Goal: Task Accomplishment & Management: Use online tool/utility

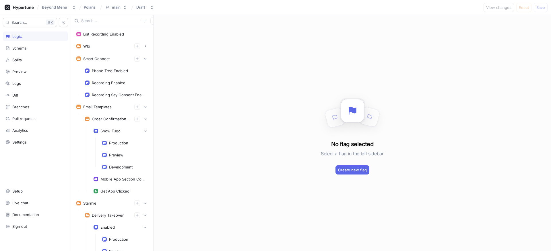
scroll to position [712, 0]
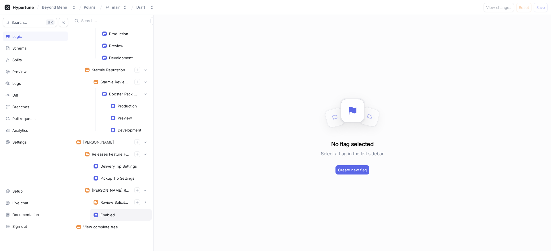
click at [110, 216] on div "Enabled" at bounding box center [107, 215] width 14 height 5
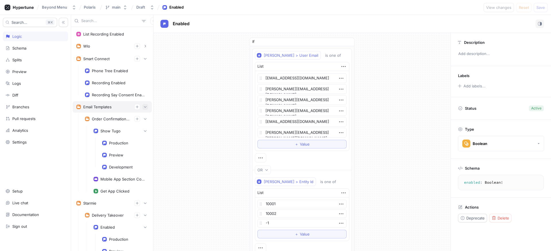
click at [144, 107] on icon "button" at bounding box center [145, 106] width 3 height 1
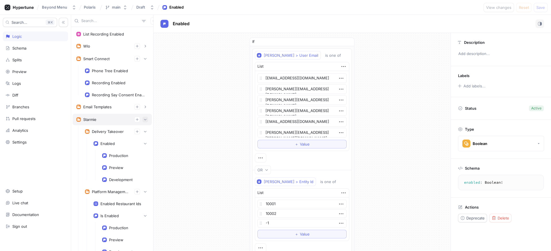
click at [144, 119] on icon "button" at bounding box center [145, 119] width 3 height 1
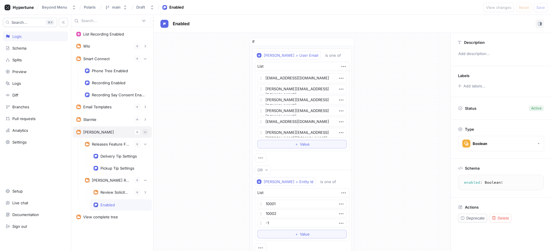
click at [142, 133] on button "button" at bounding box center [145, 132] width 6 height 6
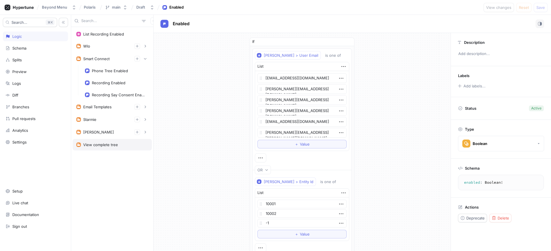
click at [114, 148] on div "View complete tree" at bounding box center [112, 144] width 79 height 11
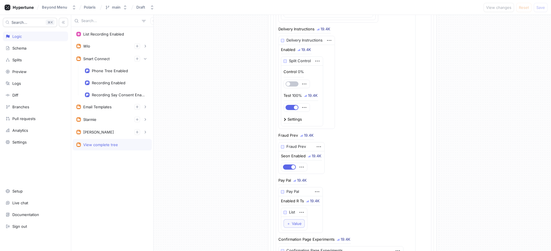
scroll to position [432, 0]
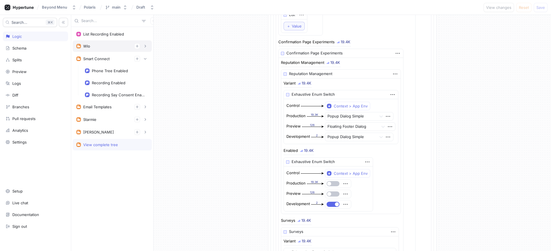
type textarea "x"
click at [105, 49] on div "Wlo" at bounding box center [112, 46] width 72 height 6
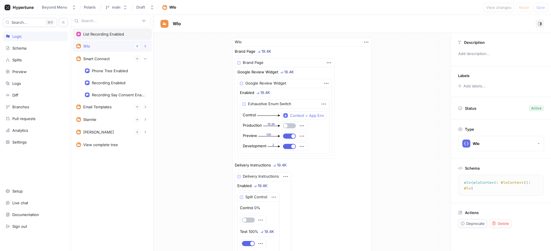
click at [108, 33] on div "List Recording Enabled" at bounding box center [103, 34] width 41 height 5
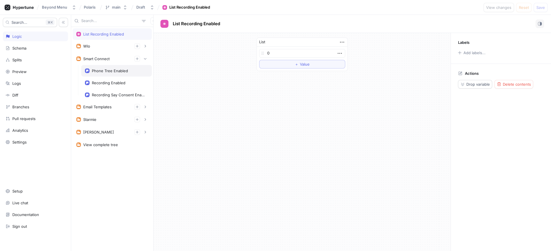
click at [118, 68] on div "Phone Tree Enabled" at bounding box center [116, 70] width 71 height 11
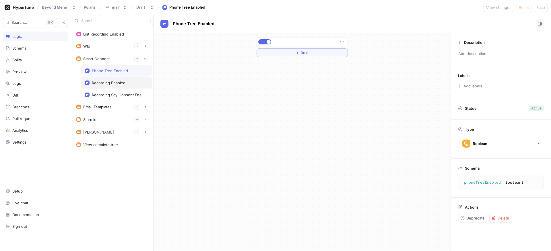
click at [120, 79] on div "Recording Enabled" at bounding box center [116, 82] width 71 height 11
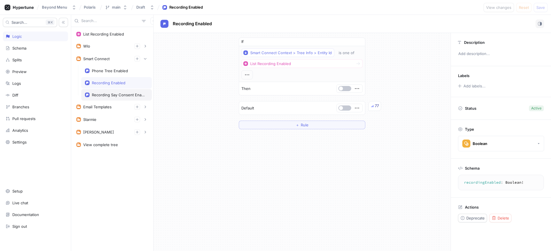
click at [118, 90] on div "Recording Say Consent Enabled" at bounding box center [116, 94] width 71 height 11
type textarea "recordingSayConsentEnabled: Boolean!"
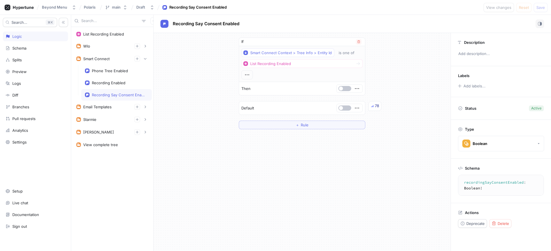
click at [245, 75] on div at bounding box center [246, 74] width 11 height 9
click at [271, 65] on div "List Recording Enabled" at bounding box center [270, 63] width 41 height 5
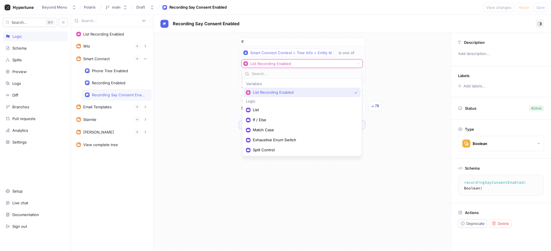
click at [213, 73] on div "If Smart Connect Context > Tree Info > Entity Id is one of List Recording Enabl…" at bounding box center [302, 83] width 297 height 101
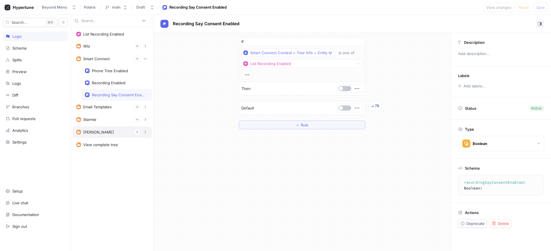
click at [73, 131] on div "[PERSON_NAME]" at bounding box center [112, 132] width 79 height 11
type textarea "x"
type textarea "[PERSON_NAME](dwightContext: DwightContext!): [PERSON_NAME]!"
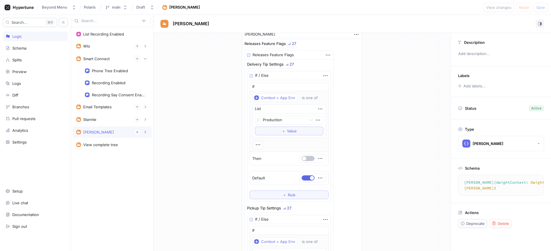
scroll to position [12, 0]
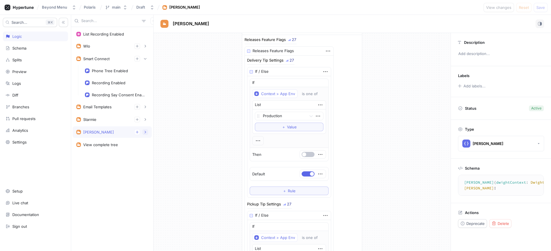
click at [147, 133] on button "button" at bounding box center [145, 132] width 6 height 6
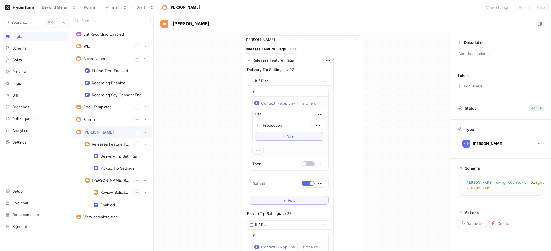
scroll to position [0, 0]
click at [138, 133] on icon "button" at bounding box center [136, 132] width 3 height 3
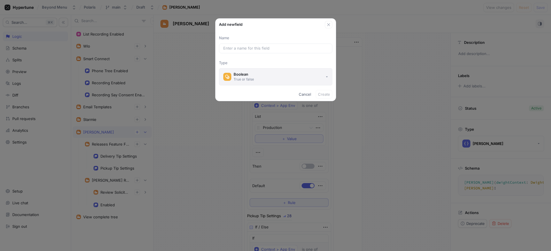
type textarea "x"
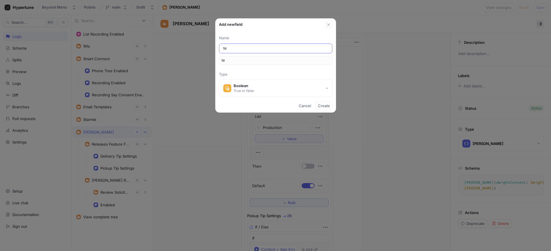
type input "tes"
type input "test"
type textarea "x"
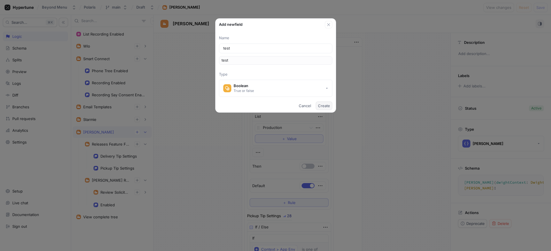
type input "test"
click at [325, 103] on button "Create" at bounding box center [324, 106] width 17 height 9
type textarea "x"
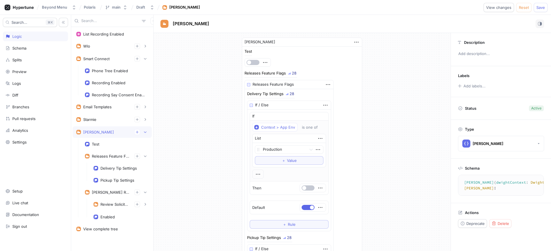
type textarea "test: Boolean!"
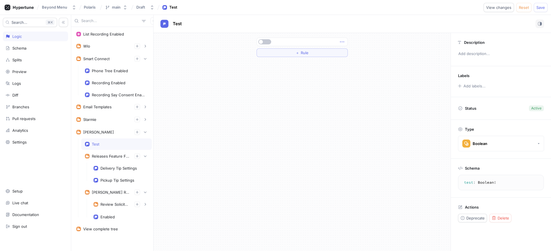
click at [340, 41] on icon "button" at bounding box center [342, 42] width 6 height 6
click at [348, 50] on p "Delete" at bounding box center [353, 53] width 11 height 6
click at [301, 43] on button "Select expression..." at bounding box center [302, 42] width 91 height 9
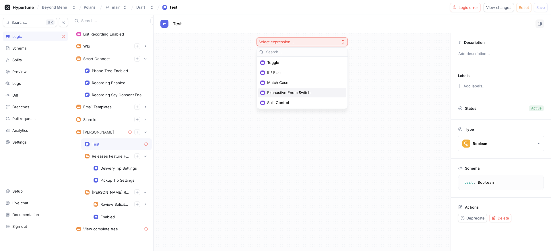
click at [287, 94] on span "Exhaustive Enum Switch" at bounding box center [304, 92] width 74 height 5
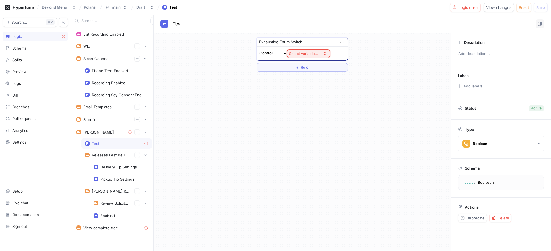
click at [302, 57] on button "Select variable..." at bounding box center [308, 53] width 43 height 9
click at [303, 77] on span "Context > App Env" at bounding box center [324, 74] width 53 height 5
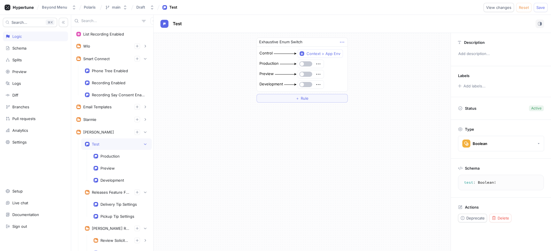
click at [343, 42] on icon "button" at bounding box center [342, 42] width 6 height 6
click at [351, 52] on p "Delete" at bounding box center [353, 53] width 11 height 6
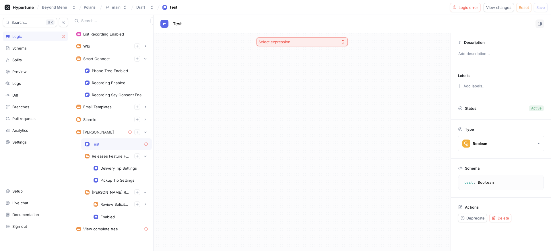
click at [290, 44] on div "Select expression..." at bounding box center [276, 42] width 35 height 5
click at [283, 75] on div "If / Else" at bounding box center [302, 72] width 88 height 9
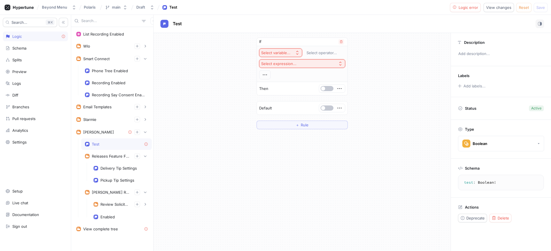
click at [278, 52] on div "Select variable..." at bounding box center [275, 53] width 29 height 5
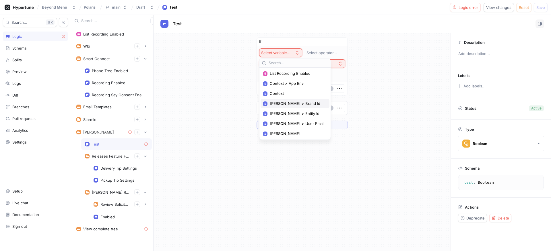
click at [303, 104] on span "[PERSON_NAME] > Brand Id" at bounding box center [297, 103] width 55 height 5
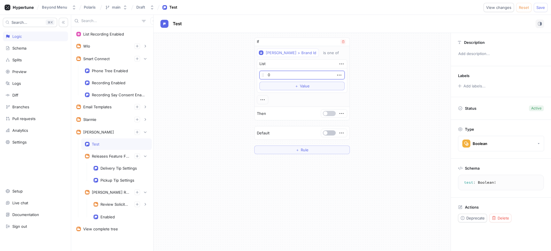
click at [330, 111] on button "button" at bounding box center [329, 113] width 13 height 5
click at [290, 55] on div "[PERSON_NAME] > Brand Id" at bounding box center [291, 53] width 51 height 5
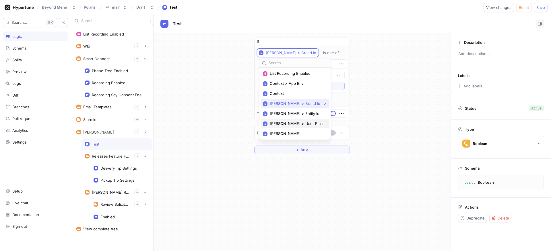
click at [302, 124] on span "[PERSON_NAME] > User Email" at bounding box center [297, 123] width 55 height 5
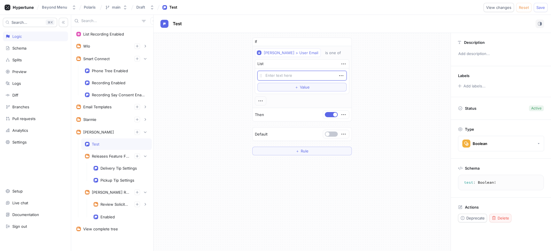
click at [500, 217] on span "Delete" at bounding box center [503, 218] width 11 height 3
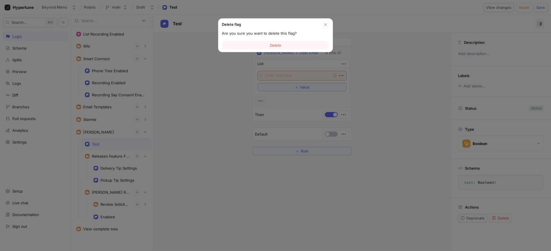
type textarea "x"
click at [274, 46] on span "Delete" at bounding box center [275, 45] width 11 height 3
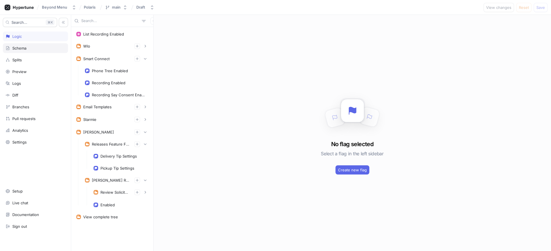
click at [31, 51] on div "Schema" at bounding box center [35, 48] width 65 height 10
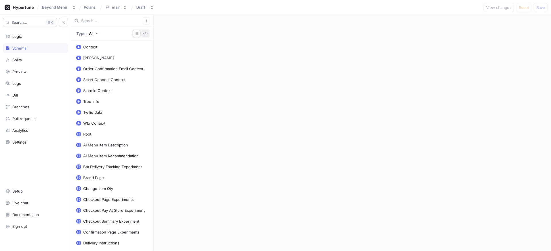
click at [145, 34] on icon "button" at bounding box center [145, 33] width 4 height 3
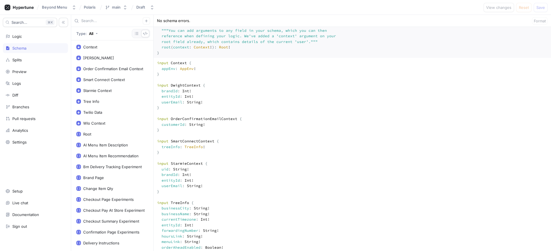
scroll to position [8, 0]
drag, startPoint x: 174, startPoint y: 122, endPoint x: 147, endPoint y: 97, distance: 36.8
click at [147, 97] on div "Type: All Context [PERSON_NAME] Context Order Confirmation Email Context Smart …" at bounding box center [311, 133] width 480 height 237
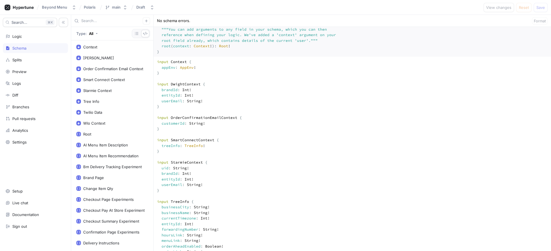
drag, startPoint x: 210, startPoint y: 194, endPoint x: 150, endPoint y: 187, distance: 59.8
click at [150, 187] on div "Type: All Context [PERSON_NAME] Context Order Confirmation Email Context Smart …" at bounding box center [311, 133] width 480 height 237
